Goal: Navigation & Orientation: Find specific page/section

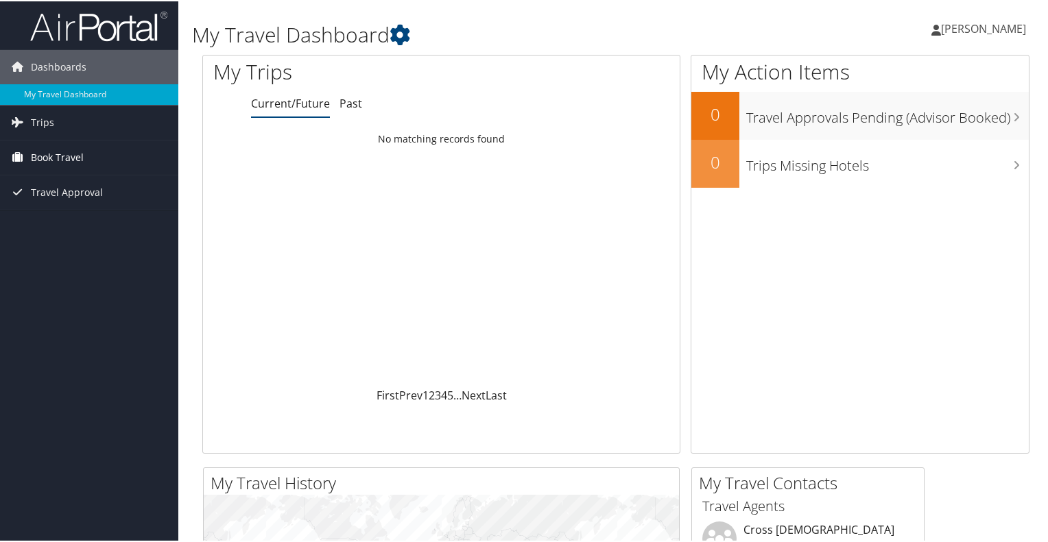
click at [83, 156] on link "Book Travel" at bounding box center [89, 156] width 178 height 34
click at [75, 121] on link "Trips" at bounding box center [89, 121] width 178 height 34
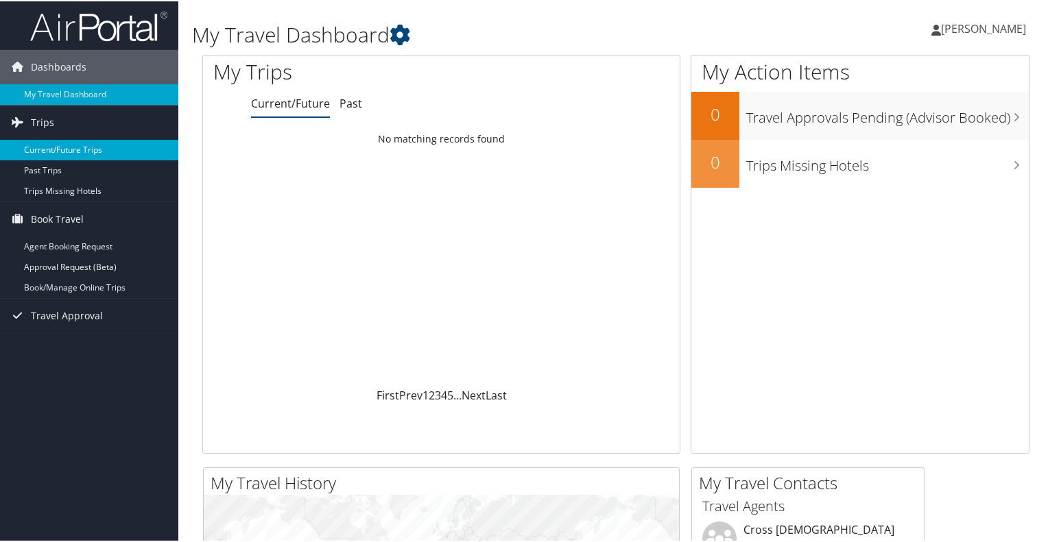
click at [58, 142] on link "Current/Future Trips" at bounding box center [89, 149] width 178 height 21
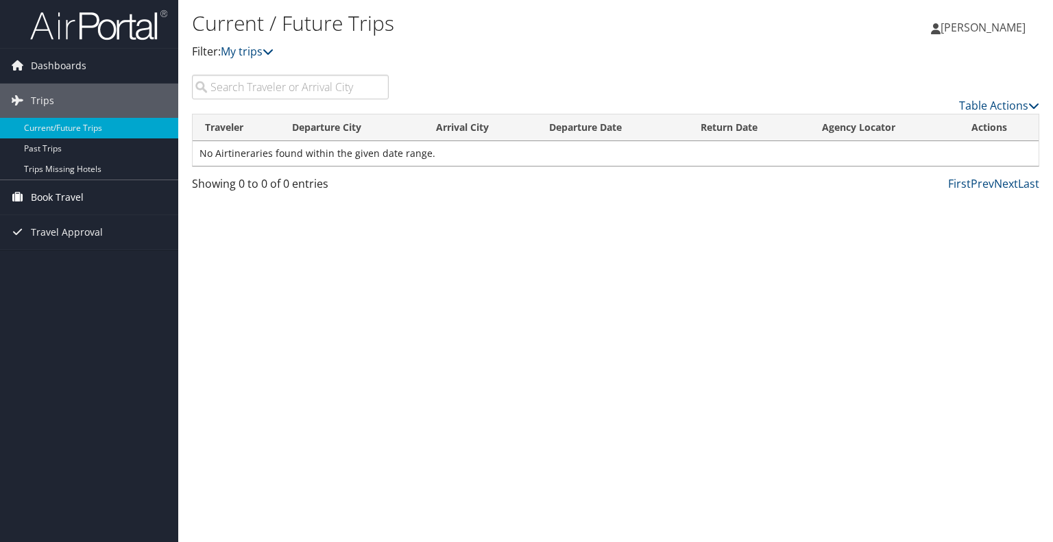
click at [74, 195] on span "Book Travel" at bounding box center [57, 197] width 53 height 34
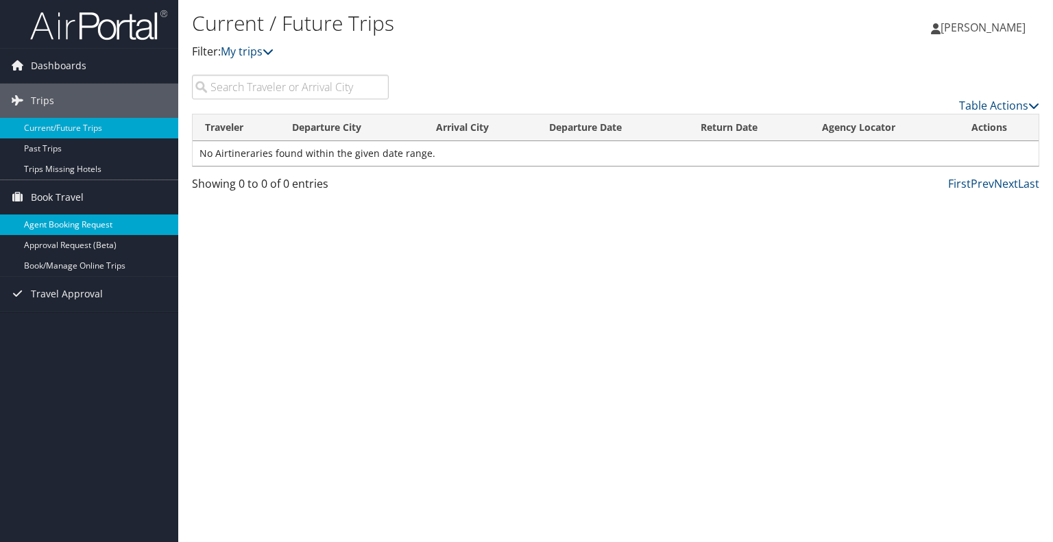
click at [91, 220] on link "Agent Booking Request" at bounding box center [89, 225] width 178 height 21
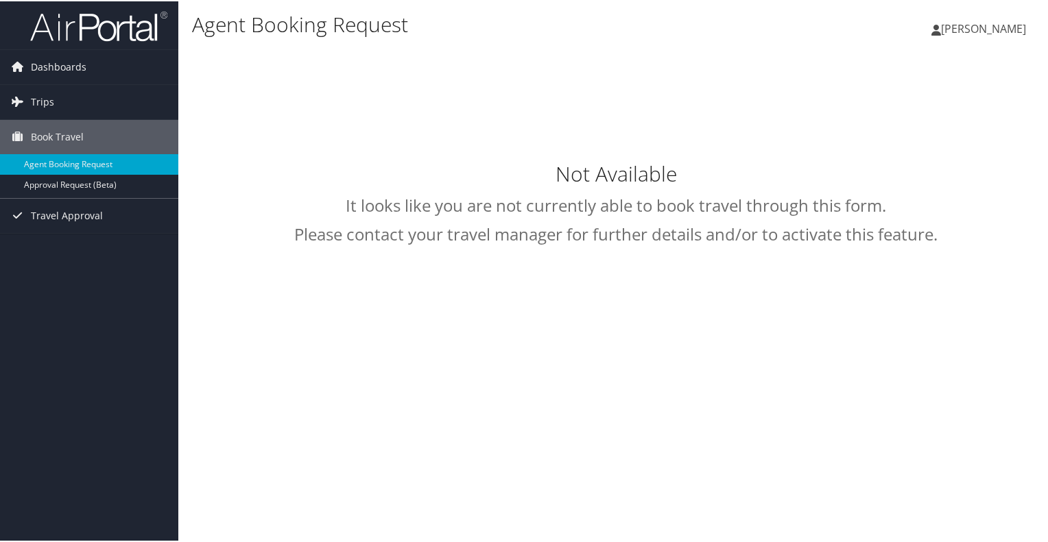
select select "[EMAIL_ADDRESS][DOMAIN_NAME]"
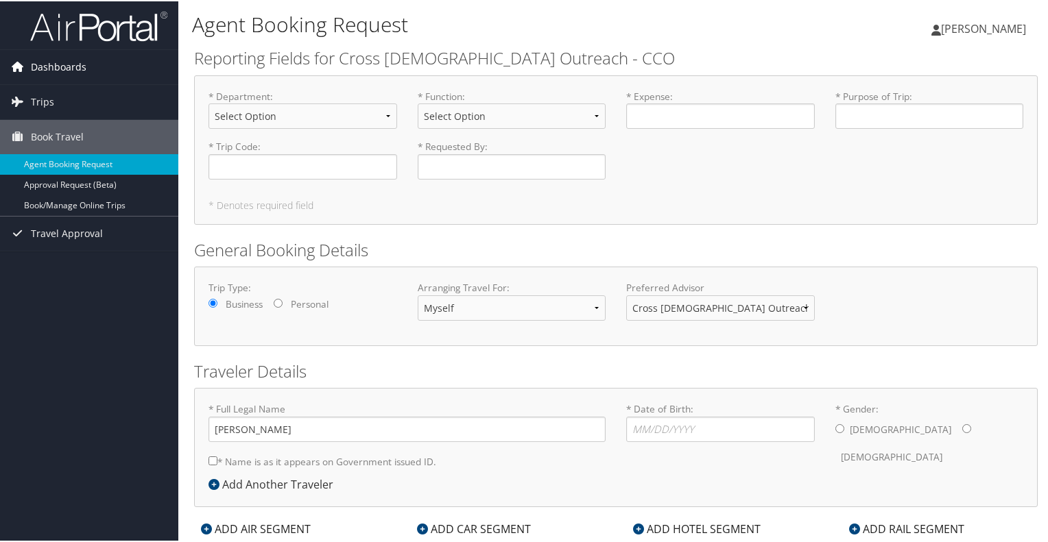
click at [52, 65] on span "Dashboards" at bounding box center [59, 66] width 56 height 34
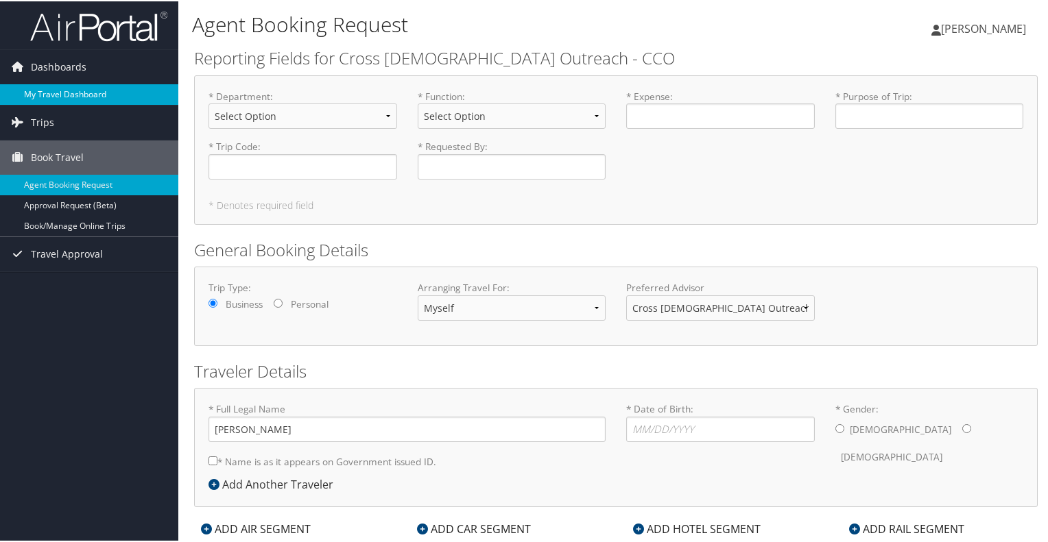
click at [93, 96] on link "My Travel Dashboard" at bounding box center [89, 93] width 178 height 21
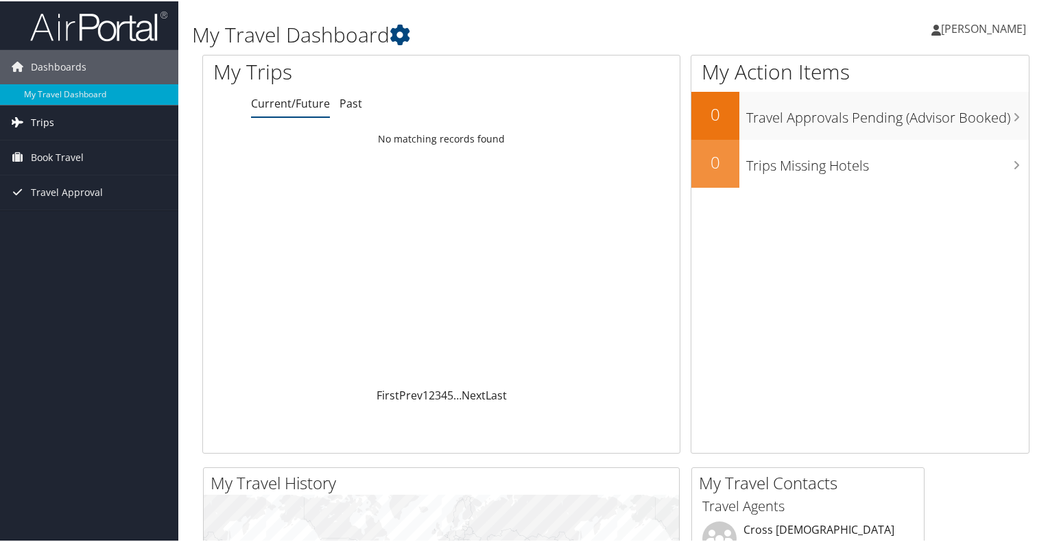
click at [41, 116] on span "Trips" at bounding box center [42, 121] width 23 height 34
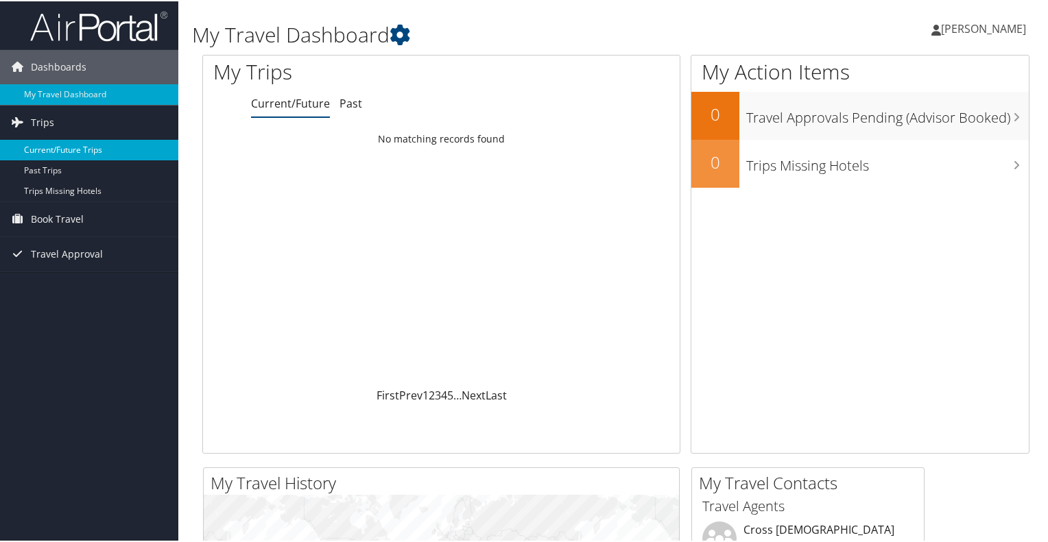
click at [57, 151] on link "Current/Future Trips" at bounding box center [89, 149] width 178 height 21
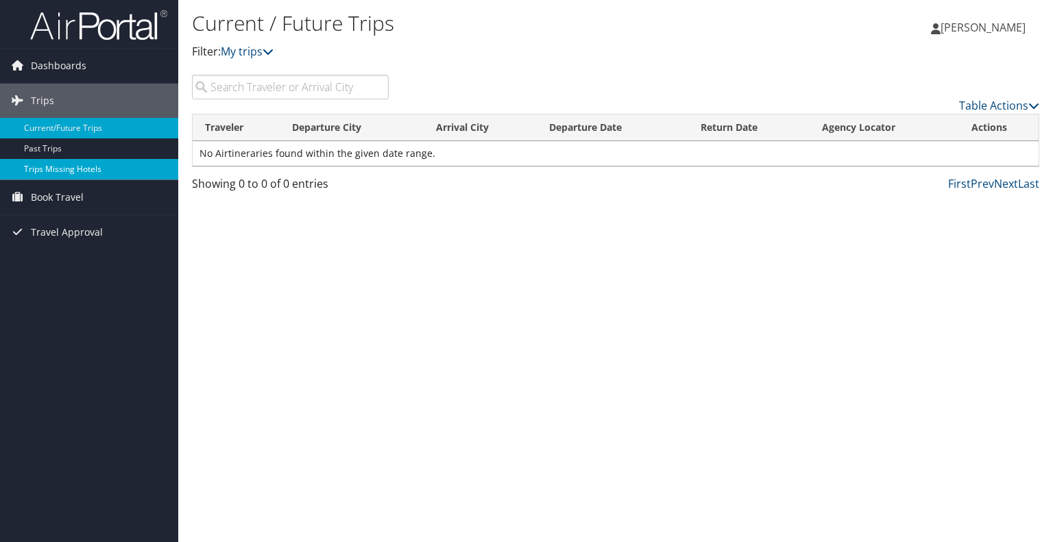
click at [53, 168] on link "Trips Missing Hotels" at bounding box center [89, 169] width 178 height 21
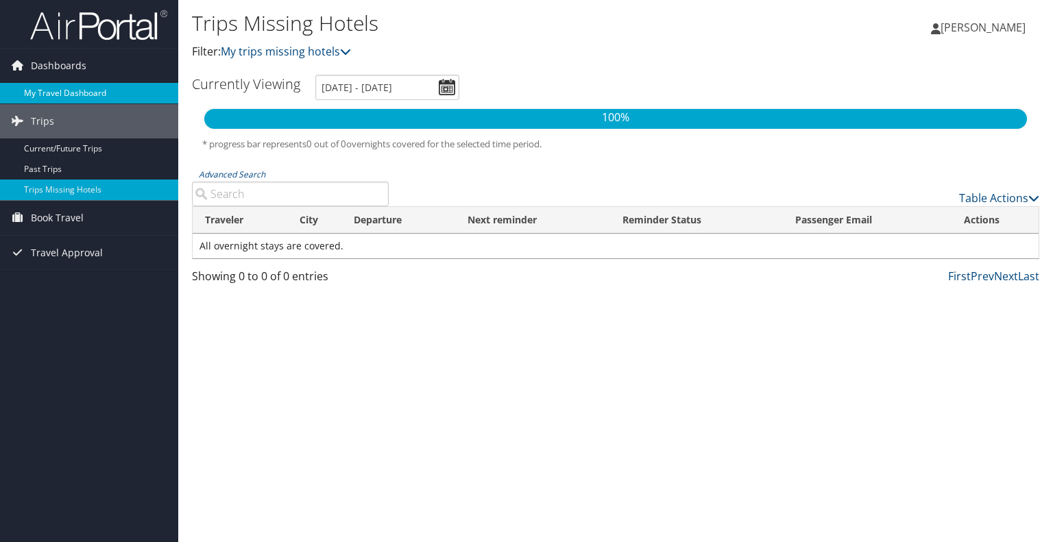
click at [51, 94] on link "My Travel Dashboard" at bounding box center [89, 93] width 178 height 21
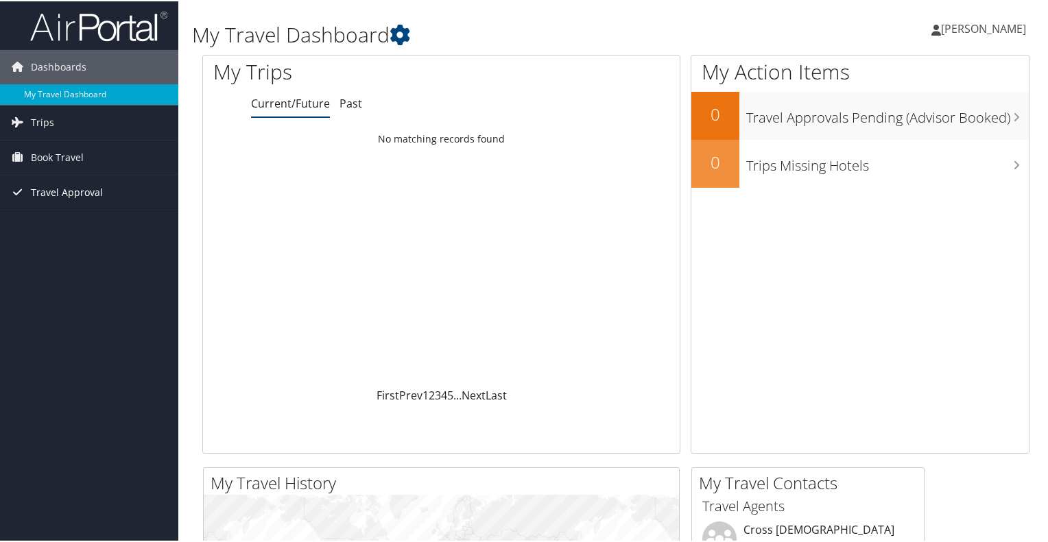
click at [77, 191] on span "Travel Approval" at bounding box center [67, 191] width 72 height 34
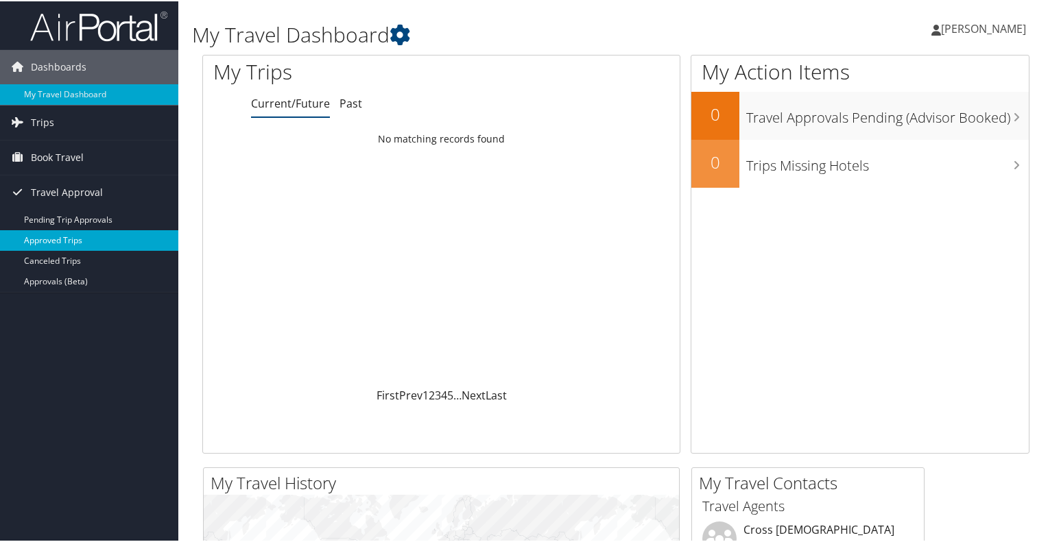
click at [71, 238] on link "Approved Trips" at bounding box center [89, 239] width 178 height 21
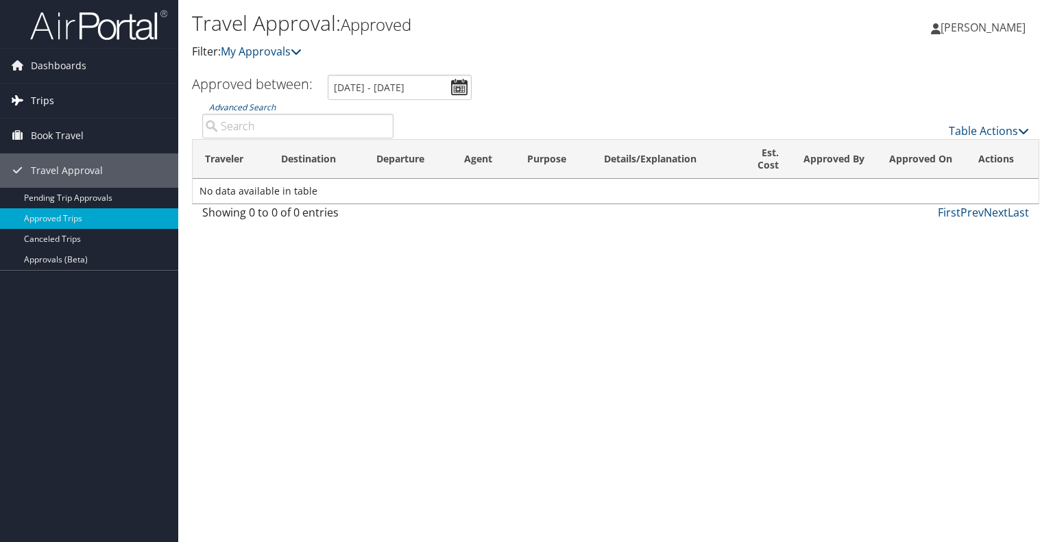
click at [43, 106] on span "Trips" at bounding box center [42, 101] width 23 height 34
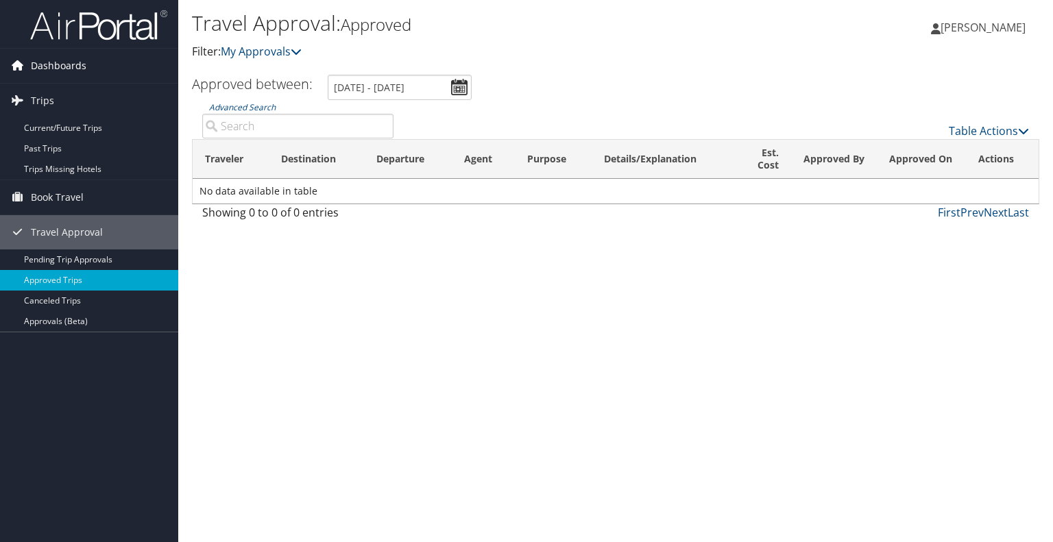
click at [68, 59] on span "Dashboards" at bounding box center [59, 66] width 56 height 34
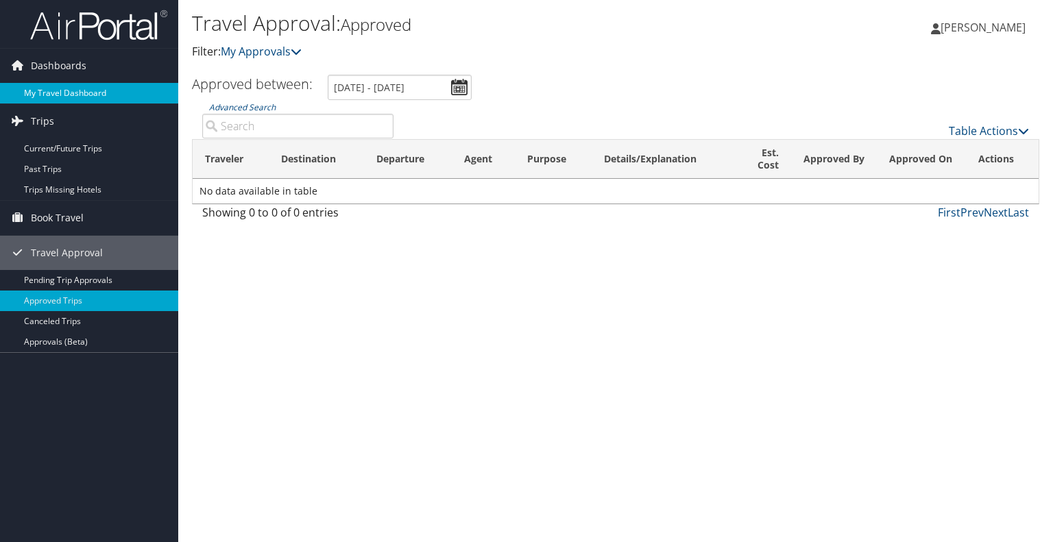
click at [61, 89] on link "My Travel Dashboard" at bounding box center [89, 93] width 178 height 21
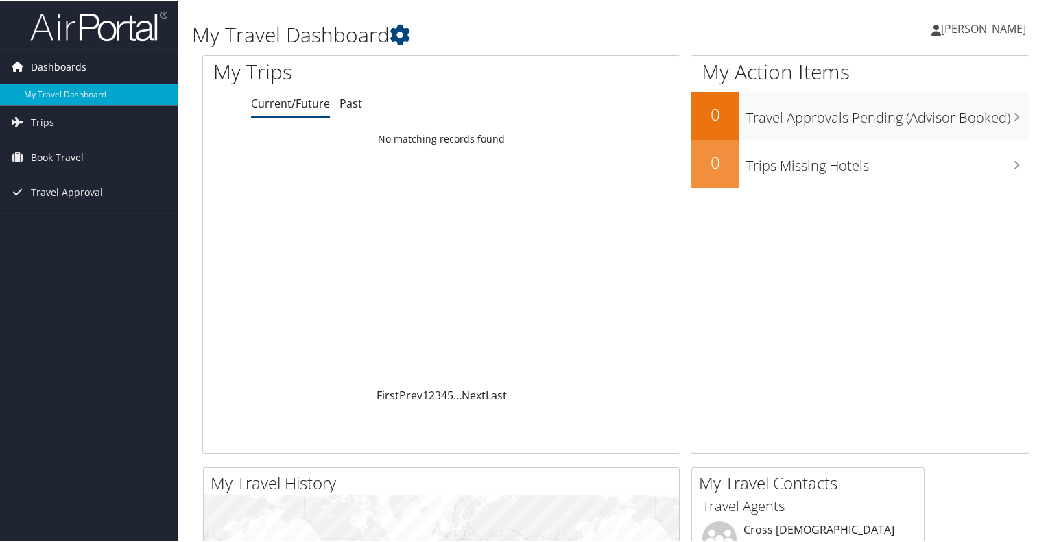
click at [48, 56] on span "Dashboards" at bounding box center [59, 66] width 56 height 34
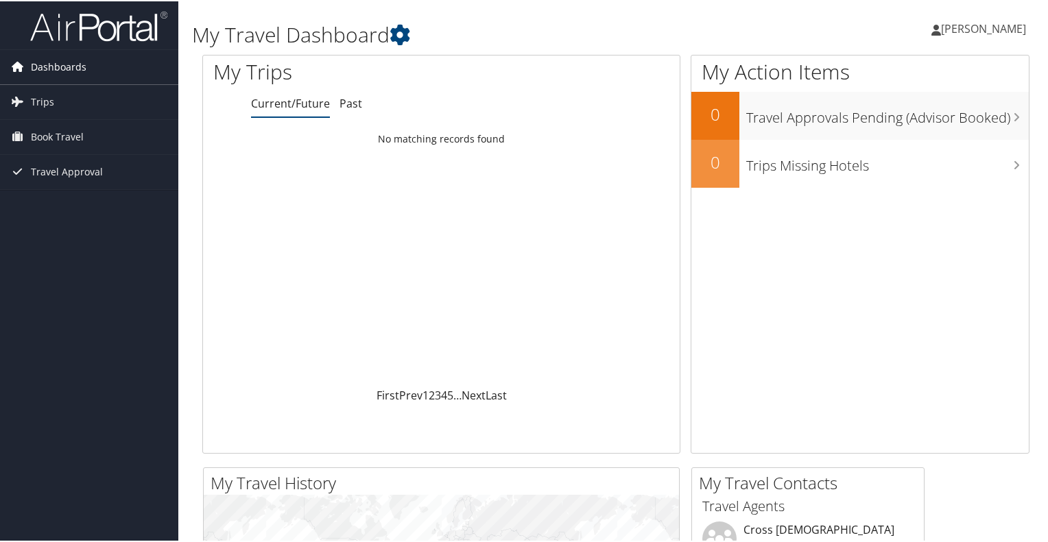
click at [19, 60] on icon at bounding box center [17, 65] width 21 height 21
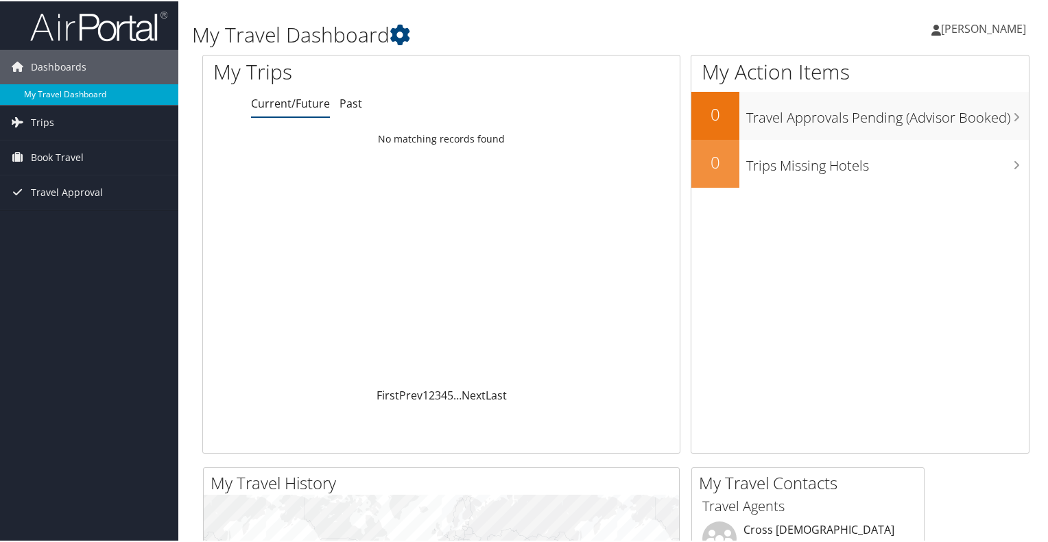
click at [74, 92] on link "My Travel Dashboard" at bounding box center [89, 93] width 178 height 21
click at [53, 185] on span "Travel Approval" at bounding box center [67, 191] width 72 height 34
click at [353, 105] on link "Past" at bounding box center [350, 102] width 23 height 15
click at [31, 124] on span "Trips" at bounding box center [42, 121] width 23 height 34
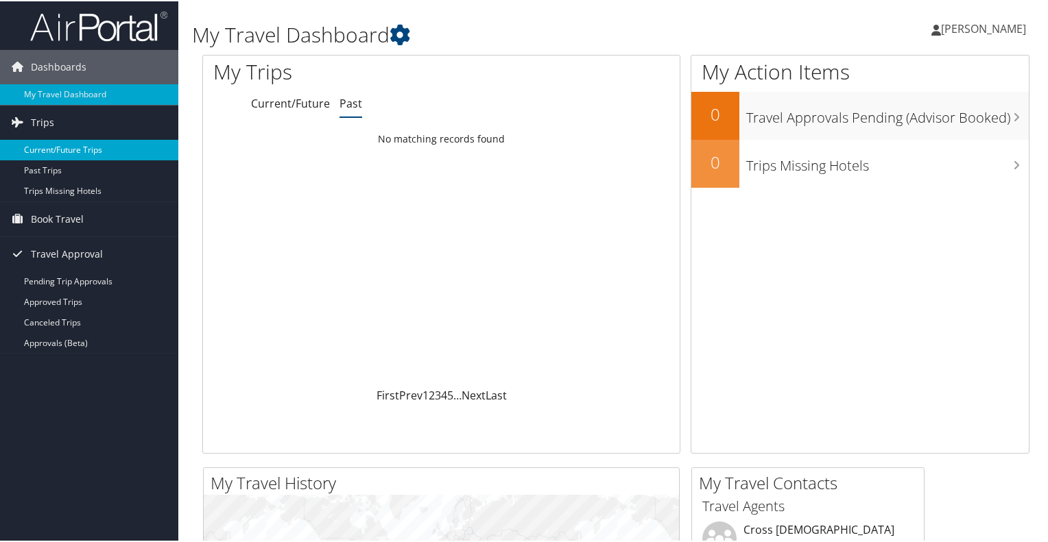
click at [60, 150] on link "Current/Future Trips" at bounding box center [89, 149] width 178 height 21
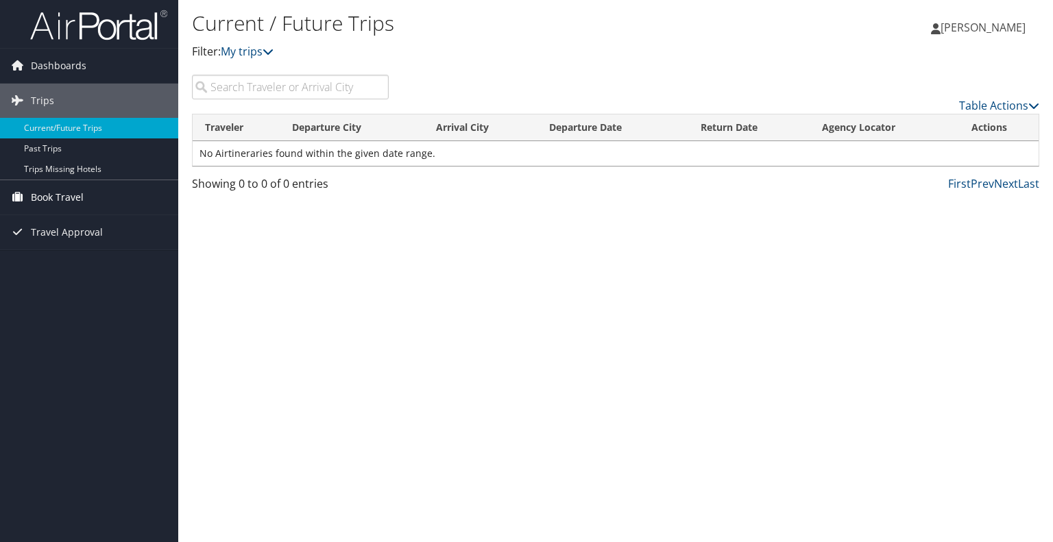
click at [63, 197] on span "Book Travel" at bounding box center [57, 197] width 53 height 34
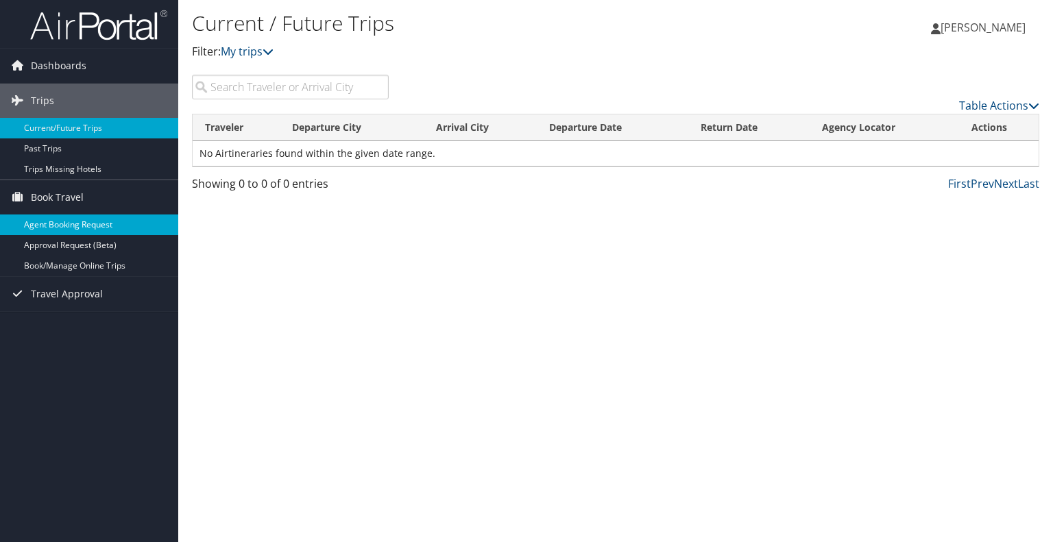
click at [69, 227] on link "Agent Booking Request" at bounding box center [89, 225] width 178 height 21
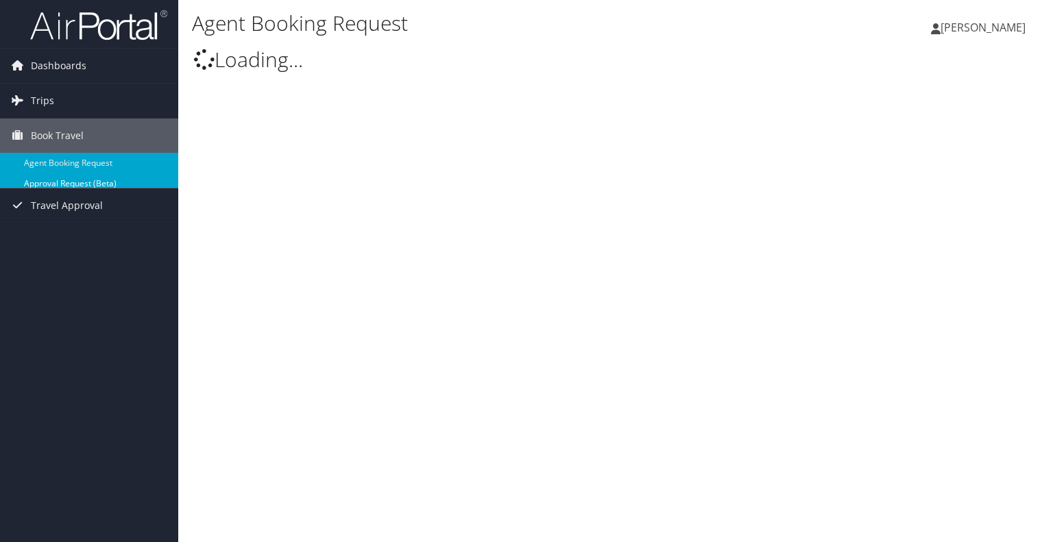
select select "trips@cbtravel.com"
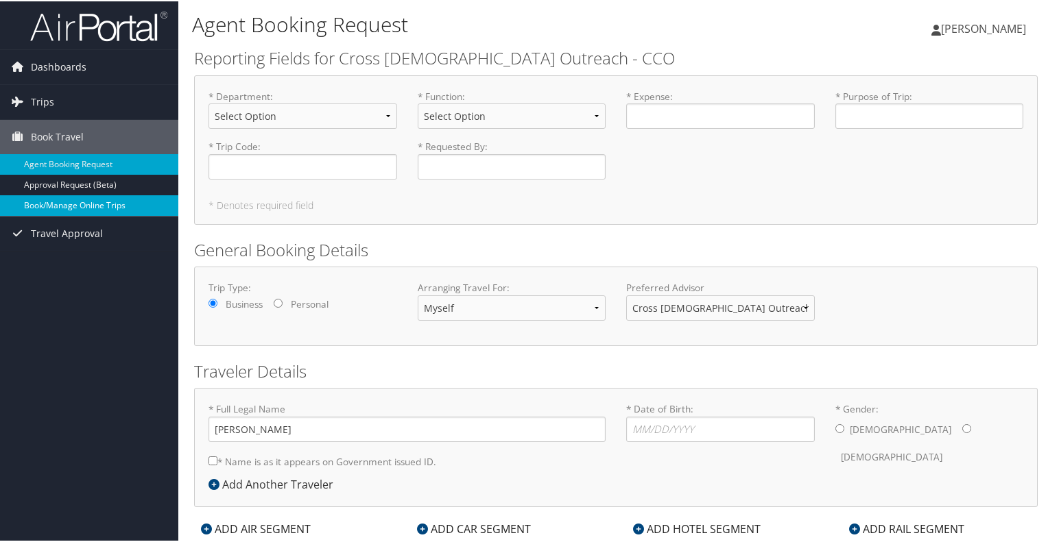
click at [93, 200] on link "Book/Manage Online Trips" at bounding box center [89, 204] width 178 height 21
